Goal: Task Accomplishment & Management: Use online tool/utility

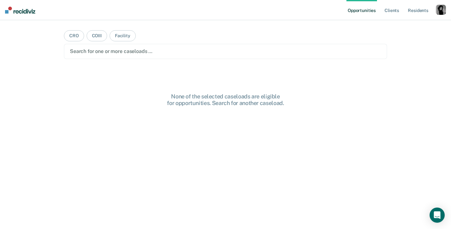
click at [440, 6] on div "button" at bounding box center [441, 10] width 10 height 10
click at [400, 27] on link "Profile" at bounding box center [416, 25] width 51 height 5
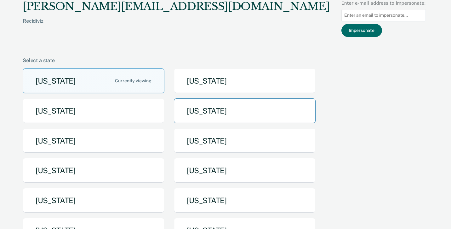
click at [192, 103] on button "[US_STATE]" at bounding box center [245, 110] width 142 height 25
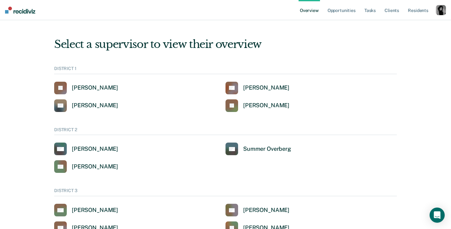
click at [442, 11] on div "button" at bounding box center [441, 10] width 10 height 10
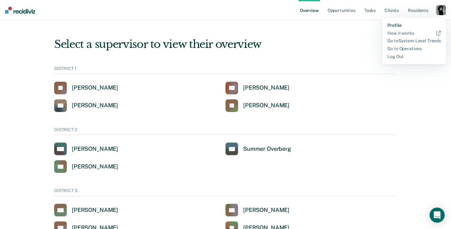
click at [388, 25] on link "Profile" at bounding box center [415, 25] width 54 height 5
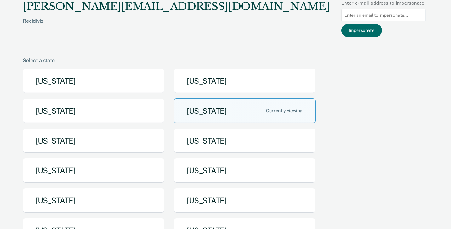
click at [379, 21] on input at bounding box center [384, 15] width 84 height 12
paste input "paige.pehrson@nebraska.gov"
type input "paige.pehrson@nebraska.gov"
click at [374, 33] on button "Impersonate" at bounding box center [362, 30] width 41 height 13
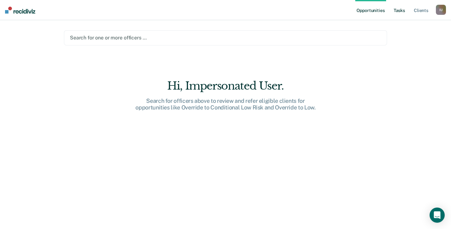
click at [399, 8] on link "Tasks" at bounding box center [400, 10] width 14 height 20
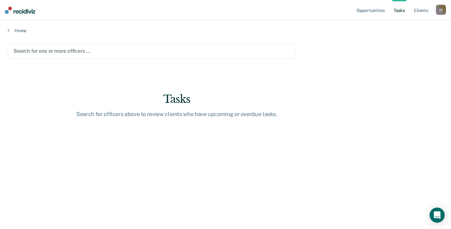
click at [115, 51] on div at bounding box center [152, 50] width 277 height 7
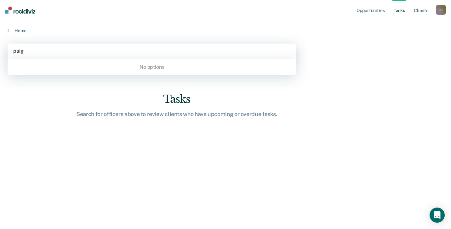
type input "paige"
type input "peh"
